Goal: Information Seeking & Learning: Learn about a topic

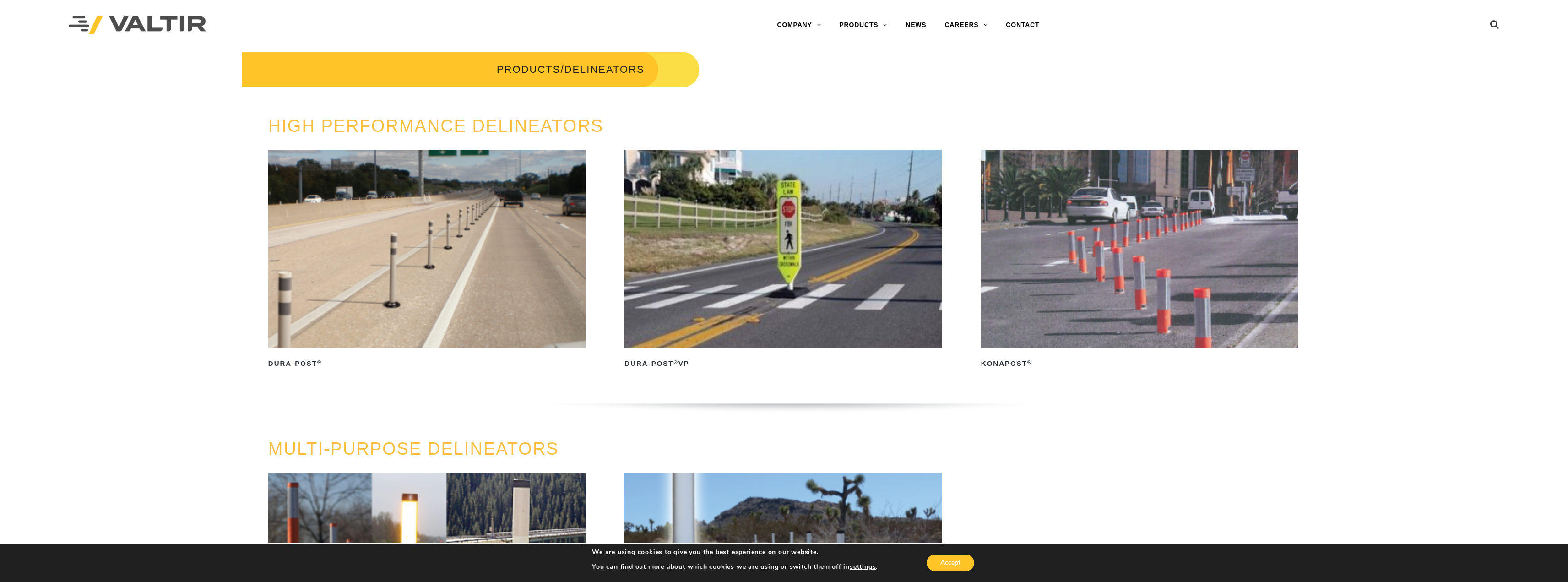
click at [370, 205] on img at bounding box center [427, 249] width 317 height 198
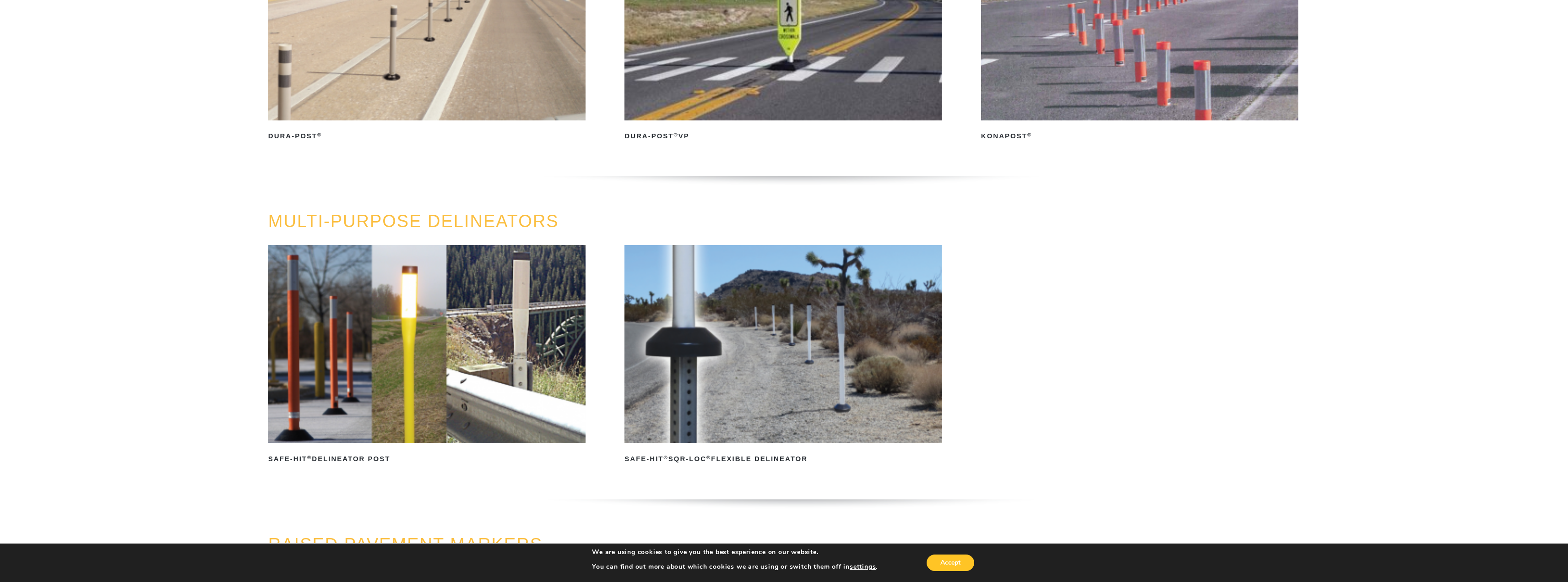
scroll to position [229, 0]
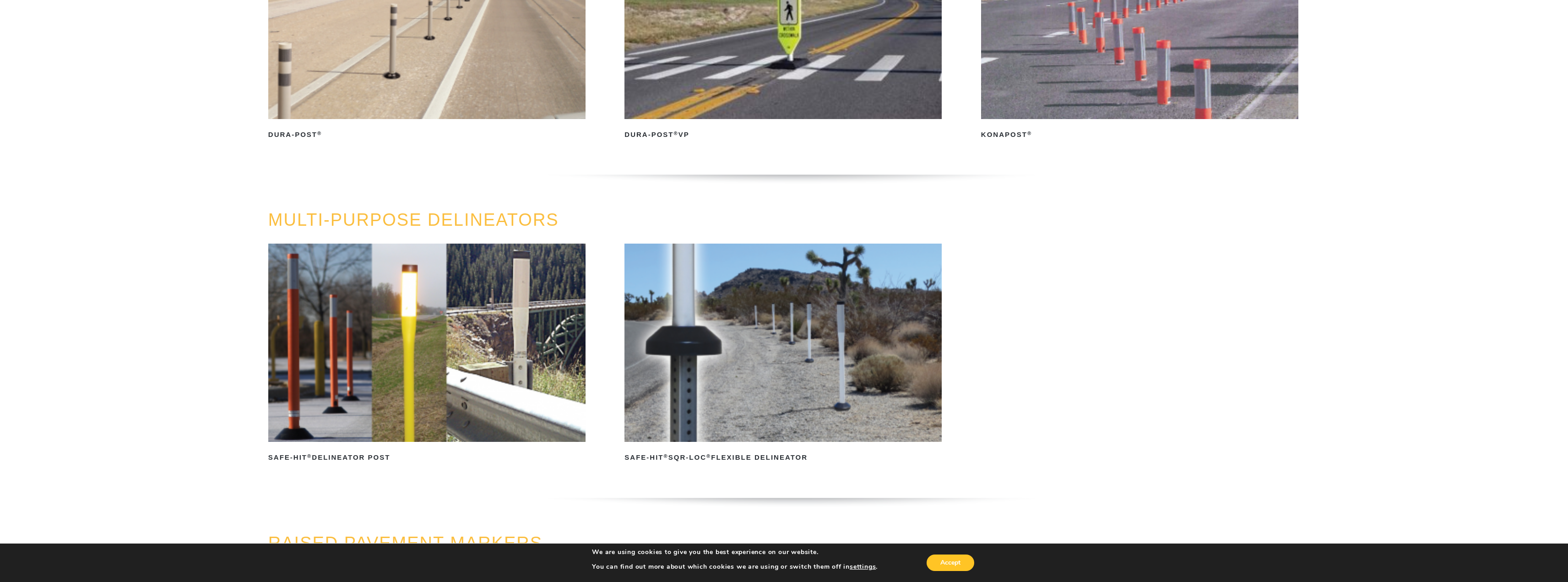
click at [424, 375] on img at bounding box center [427, 343] width 317 height 198
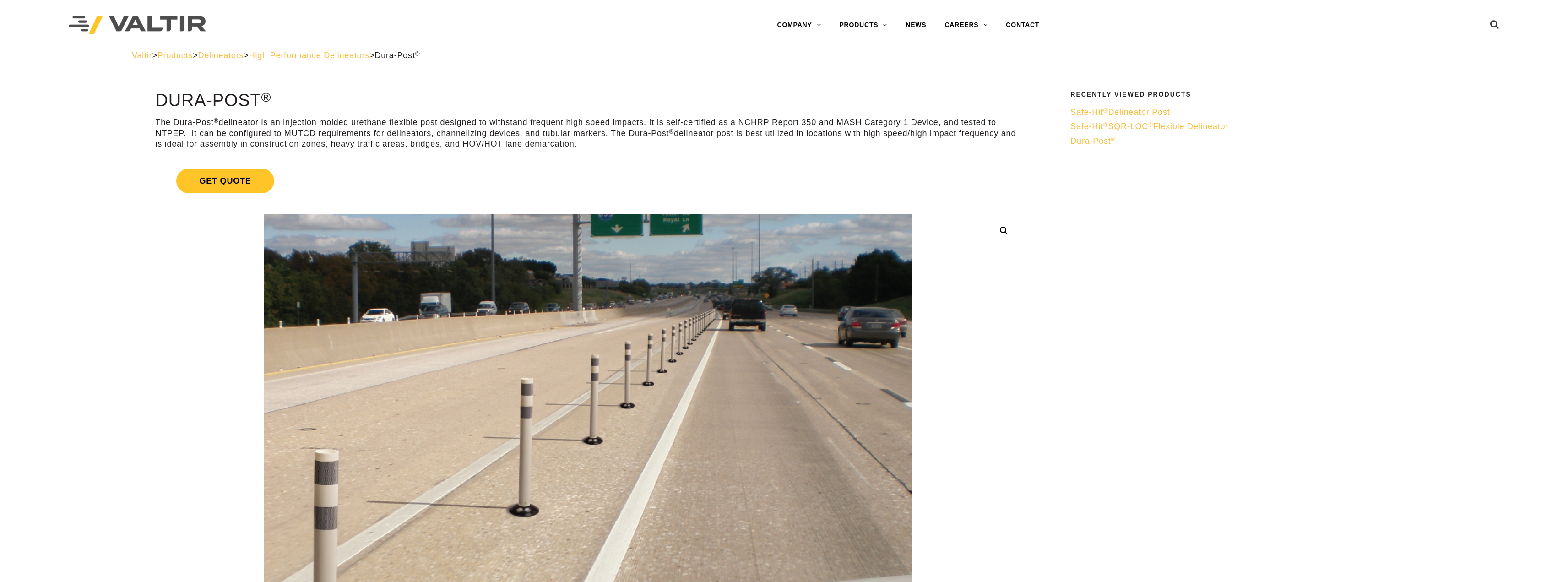
click at [418, 130] on p "The Dura-Post ® delineator is an injection molded urethane flexible post design…" at bounding box center [588, 133] width 866 height 32
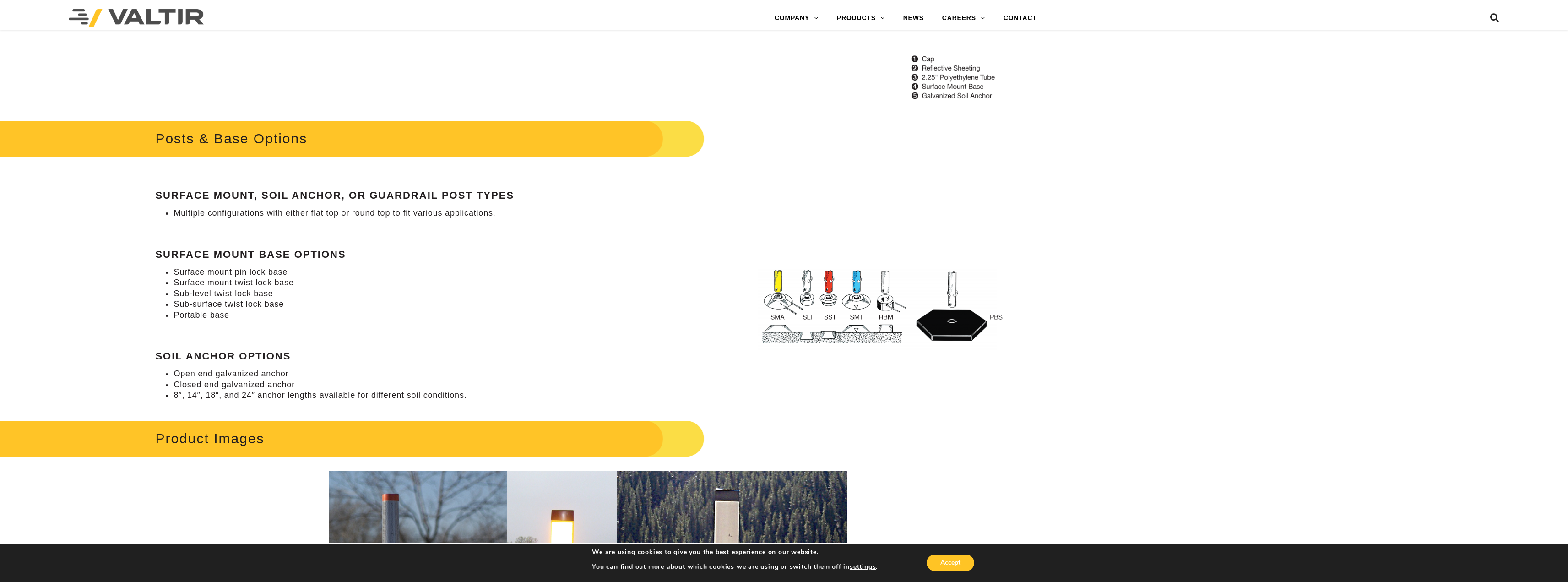
scroll to position [1008, 0]
